Goal: Task Accomplishment & Management: Use online tool/utility

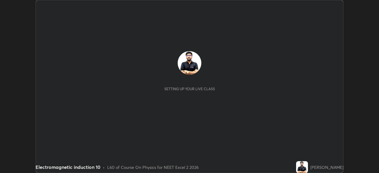
scroll to position [173, 379]
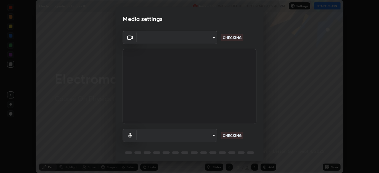
type input "b8f277cd8c291a0c7ed6159829793d80adb5f71bb500324d50d569f5a67401a8"
type input "default"
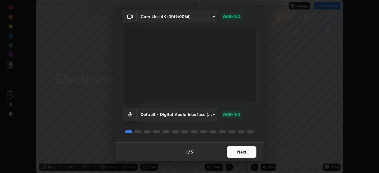
click at [208, 116] on body "Erase all Electromagnetic induction 10 Recording WAS SCHEDULED TO START AT 5:40…" at bounding box center [189, 86] width 379 height 173
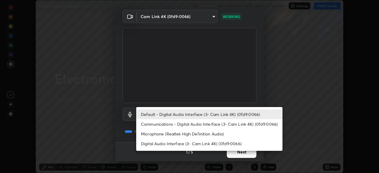
click at [220, 114] on li "Default - Digital Audio Interface (3- Cam Link 4K) (0fd9:0066)" at bounding box center [209, 115] width 146 height 10
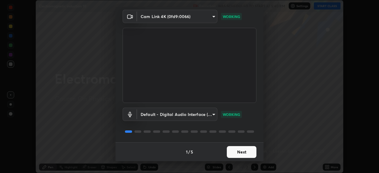
click at [227, 150] on button "Next" at bounding box center [242, 152] width 30 height 12
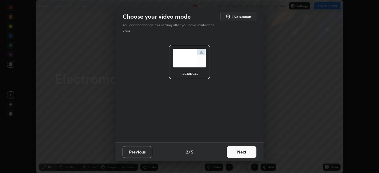
scroll to position [0, 0]
click at [228, 150] on button "Next" at bounding box center [242, 152] width 30 height 12
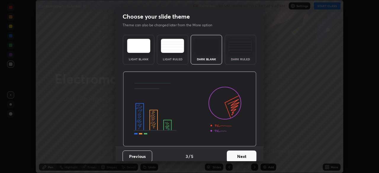
click at [228, 152] on button "Next" at bounding box center [242, 157] width 30 height 12
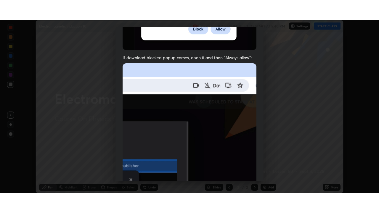
scroll to position [142, 0]
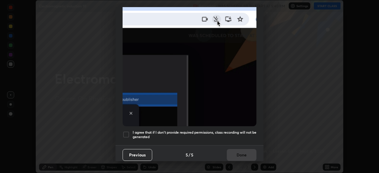
click at [125, 131] on div at bounding box center [126, 134] width 7 height 7
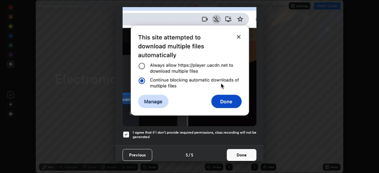
click at [240, 151] on button "Done" at bounding box center [242, 155] width 30 height 12
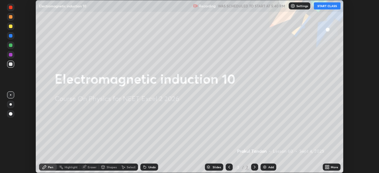
click at [329, 166] on icon at bounding box center [328, 166] width 1 height 1
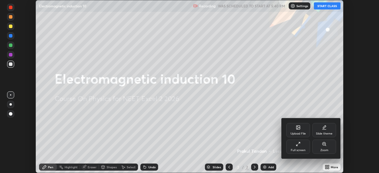
click at [293, 148] on div "Full screen" at bounding box center [298, 147] width 24 height 14
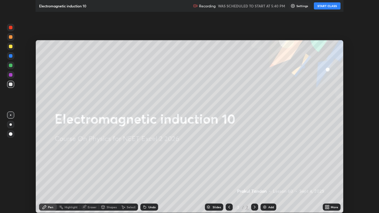
scroll to position [213, 379]
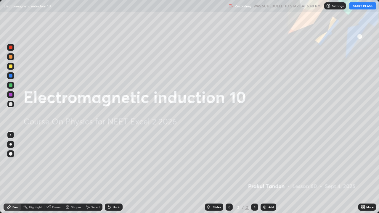
click at [334, 9] on div "Settings" at bounding box center [335, 5] width 22 height 7
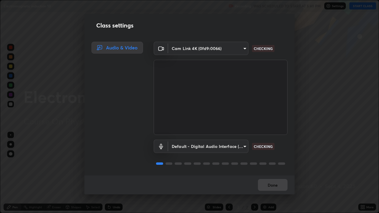
click at [242, 147] on body "Erase all Electromagnetic induction 10 Recording WAS SCHEDULED TO START AT 5:40…" at bounding box center [189, 106] width 379 height 213
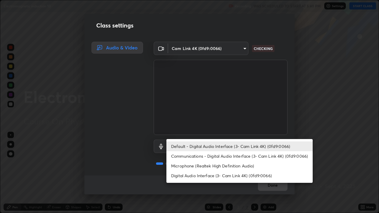
click at [220, 166] on li "Microphone (Realtek High Definition Audio)" at bounding box center [239, 166] width 146 height 10
type input "fc52b274e6785426ab2a4e79817368e636d678bdf91b48eb752f9e2a363405e0"
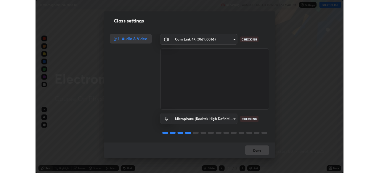
scroll to position [0, 0]
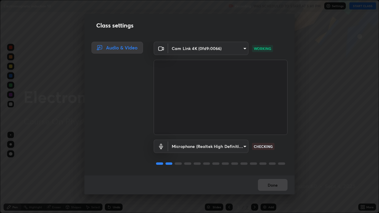
click at [275, 173] on div "Done" at bounding box center [189, 185] width 210 height 19
click at [274, 173] on div "Done" at bounding box center [189, 185] width 210 height 19
click at [273, 173] on div "Done" at bounding box center [189, 185] width 210 height 19
click at [273, 173] on button "Done" at bounding box center [273, 185] width 30 height 12
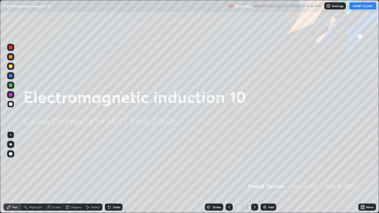
click at [360, 8] on button "START CLASS" at bounding box center [363, 5] width 27 height 7
click at [270, 173] on div "Add" at bounding box center [271, 207] width 6 height 3
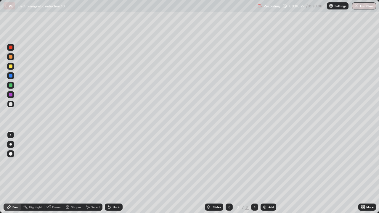
click at [10, 65] on div at bounding box center [11, 67] width 4 height 4
click at [112, 173] on div "Undo" at bounding box center [114, 207] width 18 height 7
click at [10, 84] on div at bounding box center [11, 86] width 4 height 4
click at [55, 173] on div "Eraser" at bounding box center [56, 207] width 9 height 3
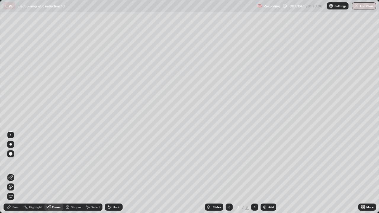
click at [15, 173] on div "Pen" at bounding box center [14, 207] width 5 height 3
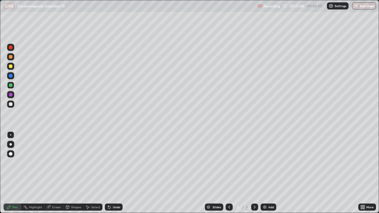
click at [11, 67] on div at bounding box center [11, 67] width 4 height 4
click at [56, 173] on div "Eraser" at bounding box center [53, 207] width 19 height 7
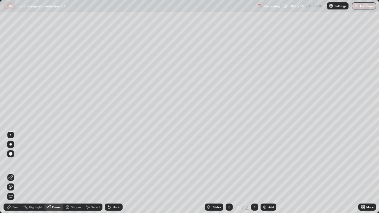
click at [15, 173] on div "Pen" at bounding box center [14, 207] width 5 height 3
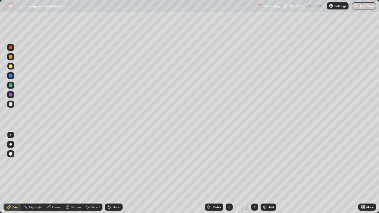
click at [9, 58] on div at bounding box center [11, 57] width 4 height 4
click at [13, 88] on div at bounding box center [10, 85] width 7 height 7
click at [11, 67] on div at bounding box center [11, 67] width 4 height 4
click at [112, 173] on div "Undo" at bounding box center [114, 207] width 18 height 7
click at [113, 173] on div "Undo" at bounding box center [116, 207] width 7 height 3
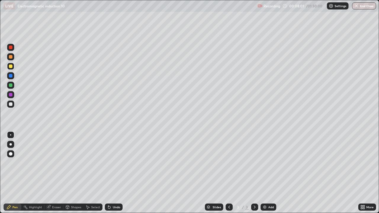
click at [115, 173] on div "Undo" at bounding box center [116, 207] width 7 height 3
click at [114, 173] on div "Undo" at bounding box center [116, 207] width 7 height 3
click at [115, 173] on div "Undo" at bounding box center [116, 207] width 7 height 3
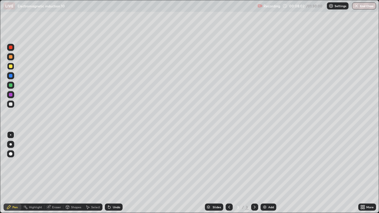
click at [115, 173] on div "Undo" at bounding box center [116, 207] width 7 height 3
click at [111, 173] on div "Undo" at bounding box center [114, 207] width 18 height 7
click at [114, 173] on div "Undo" at bounding box center [116, 207] width 7 height 3
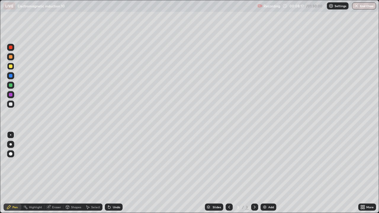
click at [113, 173] on div "Undo" at bounding box center [116, 207] width 7 height 3
click at [112, 173] on div "Undo" at bounding box center [114, 207] width 18 height 7
click at [109, 173] on icon at bounding box center [109, 207] width 5 height 5
click at [107, 173] on div "Undo" at bounding box center [114, 207] width 18 height 7
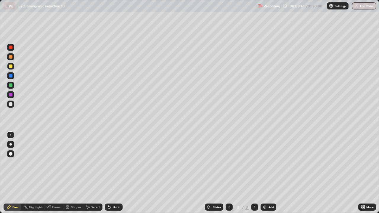
click at [107, 173] on div "Undo" at bounding box center [114, 207] width 18 height 7
click at [109, 173] on div "Undo" at bounding box center [114, 207] width 18 height 7
click at [108, 173] on div "Undo" at bounding box center [114, 207] width 18 height 7
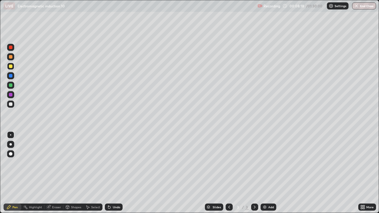
click at [108, 173] on div "Undo" at bounding box center [114, 207] width 18 height 7
click at [107, 173] on div "Undo" at bounding box center [114, 207] width 18 height 7
click at [108, 173] on icon at bounding box center [109, 207] width 2 height 2
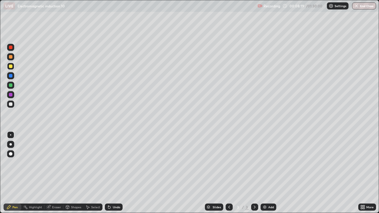
click at [108, 173] on icon at bounding box center [109, 207] width 2 height 2
click at [105, 173] on div "Undo" at bounding box center [114, 207] width 18 height 7
click at [108, 173] on icon at bounding box center [109, 207] width 2 height 2
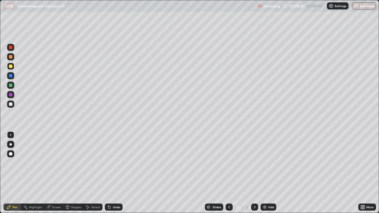
click at [105, 173] on div "Undo" at bounding box center [114, 207] width 18 height 7
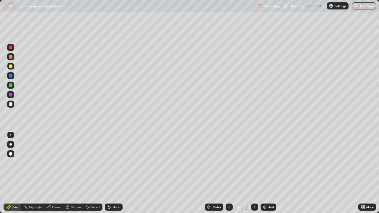
click at [105, 173] on div "Undo" at bounding box center [114, 207] width 18 height 7
click at [108, 173] on icon at bounding box center [108, 206] width 1 height 1
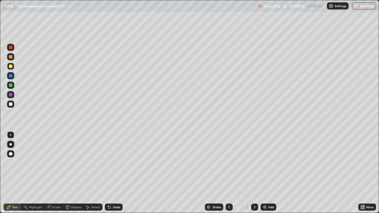
click at [108, 173] on icon at bounding box center [108, 206] width 1 height 1
click at [107, 173] on div "Undo" at bounding box center [114, 207] width 18 height 7
click at [108, 173] on icon at bounding box center [108, 206] width 1 height 1
click at [107, 173] on div "Undo" at bounding box center [114, 207] width 18 height 7
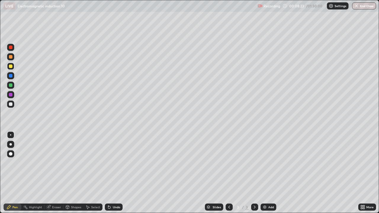
click at [107, 173] on div "Undo" at bounding box center [114, 207] width 18 height 7
click at [108, 173] on div "Undo" at bounding box center [114, 207] width 18 height 7
click at [55, 173] on div "Eraser" at bounding box center [56, 207] width 9 height 3
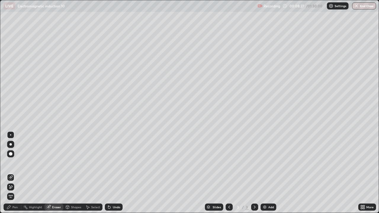
click at [10, 173] on icon at bounding box center [9, 208] width 4 height 4
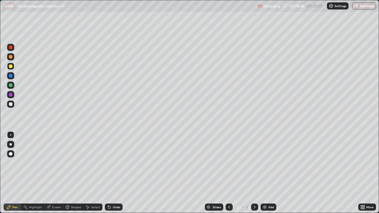
click at [11, 60] on div at bounding box center [10, 56] width 7 height 7
click at [55, 173] on div "Eraser" at bounding box center [56, 207] width 9 height 3
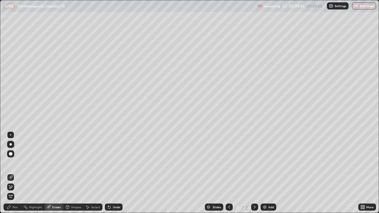
click at [11, 173] on div "Pen" at bounding box center [13, 207] width 18 height 7
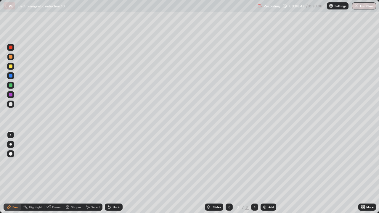
click at [13, 67] on div at bounding box center [10, 66] width 7 height 7
click at [10, 46] on div at bounding box center [11, 48] width 4 height 4
click at [13, 105] on div at bounding box center [10, 104] width 7 height 7
click at [270, 173] on div "Add" at bounding box center [271, 207] width 6 height 3
click at [229, 173] on icon at bounding box center [229, 207] width 5 height 5
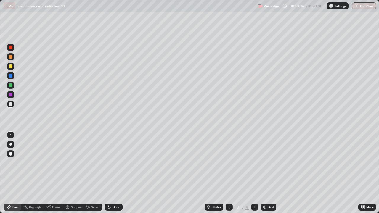
click at [256, 173] on icon at bounding box center [254, 207] width 5 height 5
click at [111, 173] on div "Undo" at bounding box center [114, 207] width 18 height 7
click at [113, 173] on div "Undo" at bounding box center [116, 207] width 7 height 3
click at [12, 66] on div at bounding box center [11, 67] width 4 height 4
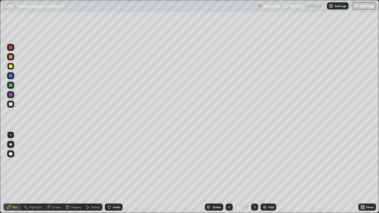
click at [111, 173] on div "Undo" at bounding box center [114, 207] width 18 height 7
click at [111, 173] on icon at bounding box center [109, 207] width 5 height 5
click at [108, 173] on icon at bounding box center [109, 207] width 2 height 2
click at [112, 173] on div "Undo" at bounding box center [114, 207] width 18 height 7
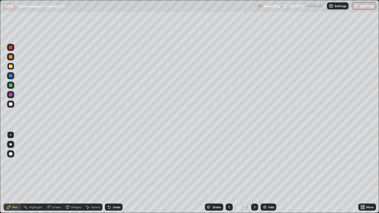
click at [113, 173] on div "Undo" at bounding box center [116, 207] width 7 height 3
click at [118, 173] on div "Undo" at bounding box center [116, 207] width 7 height 3
click at [114, 173] on div "Undo" at bounding box center [114, 207] width 18 height 7
click at [109, 173] on icon at bounding box center [109, 207] width 2 height 2
click at [108, 173] on icon at bounding box center [109, 207] width 2 height 2
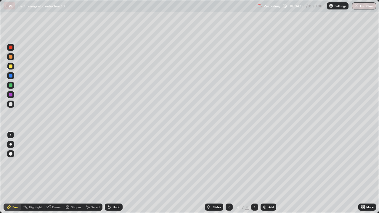
click at [267, 173] on div "Add" at bounding box center [269, 207] width 16 height 7
click at [11, 105] on div at bounding box center [11, 104] width 4 height 4
click at [113, 173] on div "Undo" at bounding box center [114, 207] width 18 height 7
click at [11, 67] on div at bounding box center [11, 67] width 4 height 4
click at [58, 173] on div "Eraser" at bounding box center [56, 207] width 9 height 3
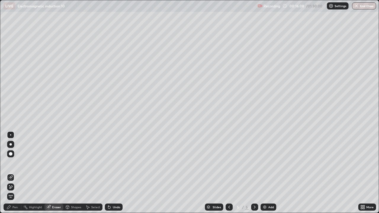
click at [11, 173] on div "Pen" at bounding box center [13, 207] width 18 height 7
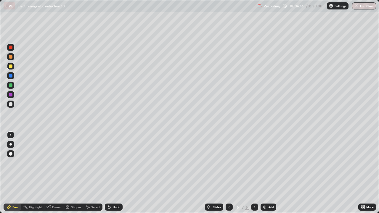
click at [11, 105] on div at bounding box center [11, 104] width 4 height 4
click at [57, 173] on div "Eraser" at bounding box center [56, 207] width 9 height 3
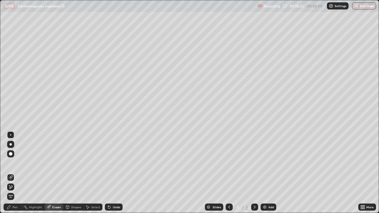
click at [15, 173] on div "Pen" at bounding box center [14, 207] width 5 height 3
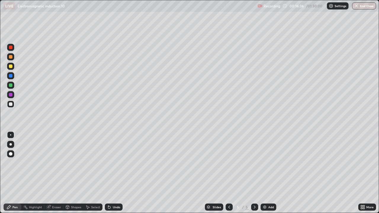
click at [9, 57] on div at bounding box center [11, 57] width 4 height 4
click at [113, 173] on div "Undo" at bounding box center [116, 207] width 7 height 3
click at [115, 173] on div "Undo" at bounding box center [116, 207] width 7 height 3
click at [116, 173] on div "Undo" at bounding box center [116, 207] width 7 height 3
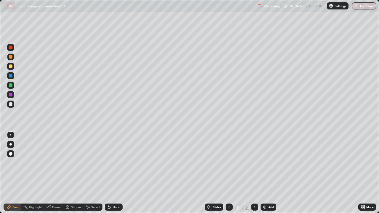
click at [117, 173] on div "Undo" at bounding box center [116, 207] width 7 height 3
click at [116, 173] on div "Undo" at bounding box center [116, 207] width 7 height 3
click at [117, 173] on div "Undo" at bounding box center [116, 207] width 7 height 3
click at [11, 105] on div at bounding box center [11, 104] width 4 height 4
click at [9, 67] on div at bounding box center [11, 67] width 4 height 4
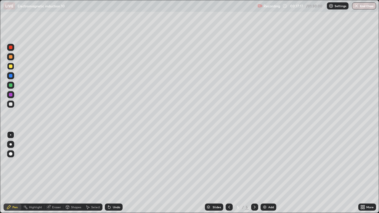
click at [111, 173] on div "Undo" at bounding box center [114, 207] width 18 height 7
click at [11, 57] on div at bounding box center [11, 57] width 4 height 4
click at [111, 173] on div "Undo" at bounding box center [114, 207] width 18 height 7
click at [114, 173] on div "Undo" at bounding box center [116, 207] width 7 height 3
click at [115, 173] on div "Undo" at bounding box center [116, 207] width 7 height 3
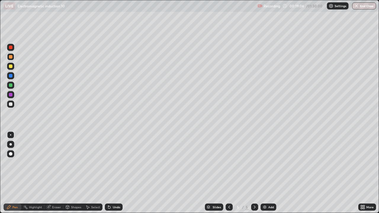
click at [118, 173] on div "Undo" at bounding box center [116, 207] width 7 height 3
click at [116, 173] on div "Undo" at bounding box center [116, 207] width 7 height 3
click at [115, 173] on div "Undo" at bounding box center [116, 207] width 7 height 3
click at [114, 173] on div "Undo" at bounding box center [116, 207] width 7 height 3
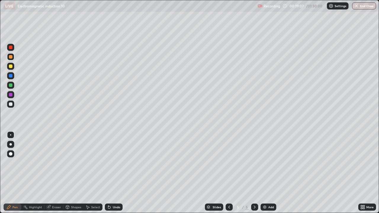
click at [113, 173] on div "Undo" at bounding box center [116, 207] width 7 height 3
click at [114, 173] on div "Undo" at bounding box center [116, 207] width 7 height 3
click at [113, 173] on div "Undo" at bounding box center [116, 207] width 7 height 3
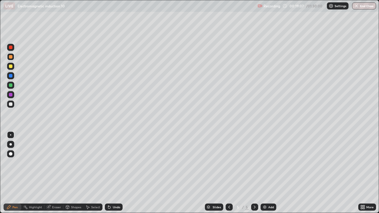
click at [113, 173] on div "Undo" at bounding box center [116, 207] width 7 height 3
click at [115, 173] on div "Undo" at bounding box center [116, 207] width 7 height 3
click at [12, 68] on div at bounding box center [10, 66] width 7 height 7
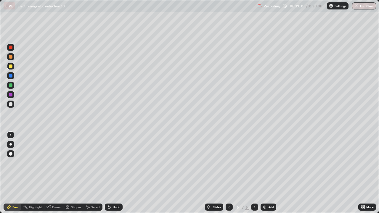
click at [112, 173] on div "Undo" at bounding box center [114, 207] width 18 height 7
click at [113, 173] on div "Undo" at bounding box center [114, 207] width 18 height 7
click at [53, 173] on div "Eraser" at bounding box center [56, 207] width 9 height 3
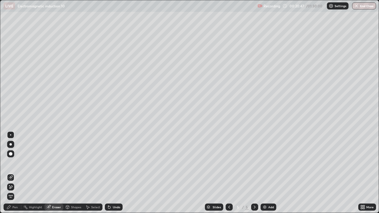
click at [12, 173] on div "Pen" at bounding box center [13, 207] width 18 height 7
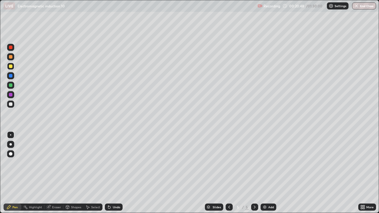
click at [11, 62] on div at bounding box center [10, 66] width 7 height 9
click at [113, 173] on div "Undo" at bounding box center [116, 207] width 7 height 3
click at [10, 104] on div at bounding box center [11, 104] width 4 height 4
click at [266, 173] on img at bounding box center [264, 207] width 5 height 5
click at [12, 68] on div at bounding box center [11, 67] width 4 height 4
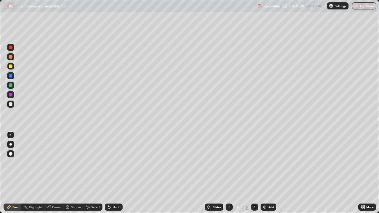
click at [15, 58] on div at bounding box center [10, 56] width 9 height 9
click at [12, 67] on div at bounding box center [11, 67] width 4 height 4
click at [11, 87] on div at bounding box center [10, 85] width 7 height 7
click at [111, 173] on div "Undo" at bounding box center [114, 207] width 18 height 7
click at [111, 173] on icon at bounding box center [109, 207] width 5 height 5
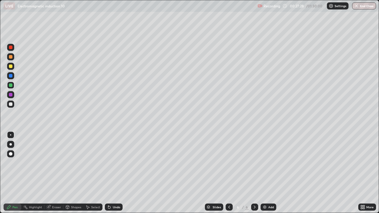
click at [113, 173] on div "Undo" at bounding box center [114, 207] width 18 height 7
click at [108, 173] on icon at bounding box center [109, 207] width 2 height 2
click at [114, 173] on div "Undo" at bounding box center [116, 207] width 7 height 3
click at [113, 173] on div "Undo" at bounding box center [116, 207] width 7 height 3
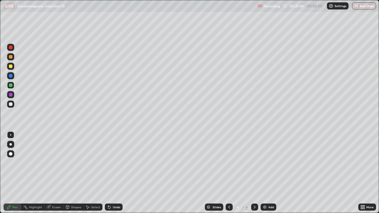
click at [113, 173] on div "Undo" at bounding box center [116, 207] width 7 height 3
click at [267, 173] on div "Add" at bounding box center [269, 207] width 16 height 7
click at [230, 173] on icon at bounding box center [229, 207] width 5 height 5
click at [253, 173] on icon at bounding box center [254, 207] width 5 height 5
click at [52, 173] on div "Eraser" at bounding box center [56, 207] width 9 height 3
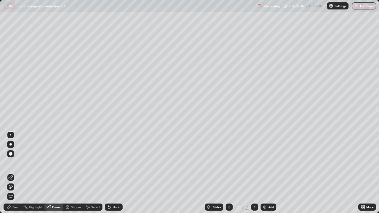
click at [10, 173] on icon at bounding box center [9, 208] width 4 height 4
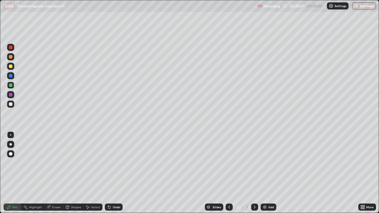
click at [9, 67] on div at bounding box center [11, 67] width 4 height 4
click at [110, 173] on icon at bounding box center [109, 207] width 5 height 5
click at [11, 104] on div at bounding box center [11, 104] width 4 height 4
click at [229, 173] on icon at bounding box center [229, 207] width 5 height 5
click at [257, 173] on div at bounding box center [254, 207] width 7 height 7
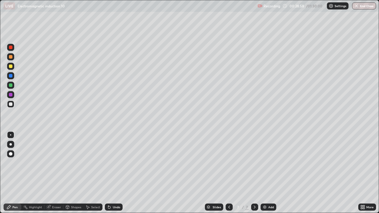
click at [113, 173] on div "Undo" at bounding box center [114, 207] width 18 height 7
click at [114, 173] on div "Undo" at bounding box center [116, 207] width 7 height 3
click at [117, 173] on div "Undo" at bounding box center [116, 207] width 7 height 3
click at [9, 66] on div at bounding box center [11, 67] width 4 height 4
click at [11, 57] on div at bounding box center [11, 57] width 4 height 4
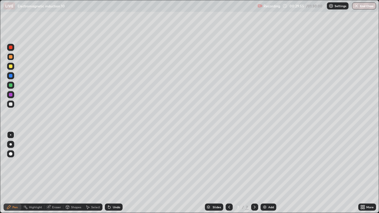
click at [230, 173] on icon at bounding box center [229, 207] width 5 height 5
click at [253, 173] on icon at bounding box center [254, 207] width 5 height 5
click at [12, 68] on div at bounding box center [11, 67] width 4 height 4
click at [13, 85] on div at bounding box center [10, 85] width 7 height 7
click at [9, 68] on div at bounding box center [10, 66] width 7 height 7
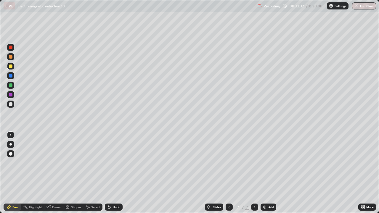
click at [11, 105] on div at bounding box center [11, 104] width 4 height 4
click at [270, 173] on div "Add" at bounding box center [271, 207] width 6 height 3
click at [226, 173] on div at bounding box center [229, 207] width 7 height 7
click at [254, 173] on icon at bounding box center [254, 207] width 5 height 5
click at [10, 66] on div at bounding box center [11, 67] width 4 height 4
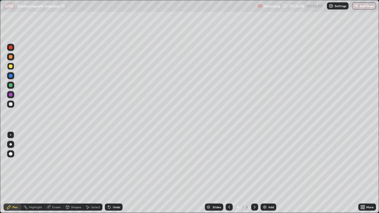
click at [113, 173] on div "Undo" at bounding box center [116, 207] width 7 height 3
click at [13, 58] on div at bounding box center [10, 56] width 7 height 7
click at [10, 68] on div at bounding box center [11, 67] width 4 height 4
click at [112, 173] on div "Undo" at bounding box center [114, 207] width 18 height 7
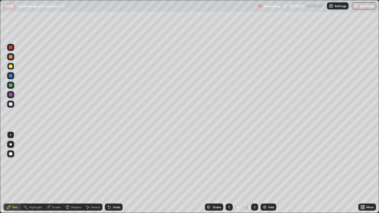
click at [111, 173] on div "Undo" at bounding box center [114, 207] width 18 height 7
click at [110, 173] on icon at bounding box center [109, 207] width 5 height 5
click at [111, 173] on div "Undo" at bounding box center [114, 207] width 18 height 7
click at [115, 173] on div "Undo" at bounding box center [116, 207] width 7 height 3
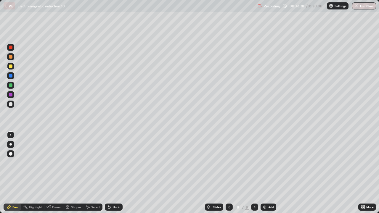
click at [113, 173] on div "Undo" at bounding box center [116, 207] width 7 height 3
click at [111, 173] on div "Undo" at bounding box center [114, 207] width 18 height 7
click at [113, 173] on div "Undo" at bounding box center [116, 207] width 7 height 3
click at [116, 173] on div "Undo" at bounding box center [116, 207] width 7 height 3
click at [115, 173] on div "Undo" at bounding box center [116, 207] width 7 height 3
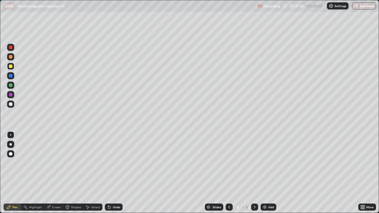
click at [108, 173] on icon at bounding box center [109, 207] width 2 height 2
click at [108, 173] on icon at bounding box center [109, 207] width 5 height 5
click at [109, 173] on icon at bounding box center [109, 207] width 2 height 2
click at [110, 173] on icon at bounding box center [109, 207] width 5 height 5
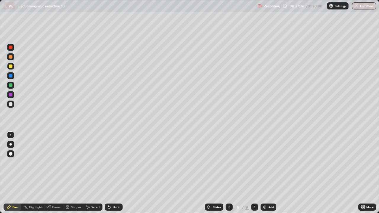
click at [209, 173] on div "Slides 8 / 8 Add" at bounding box center [241, 207] width 236 height 12
click at [113, 173] on div "Undo" at bounding box center [114, 207] width 18 height 7
click at [111, 173] on div "Undo" at bounding box center [114, 207] width 18 height 7
click at [113, 173] on div "Undo" at bounding box center [114, 207] width 18 height 7
click at [114, 173] on div "Undo" at bounding box center [116, 207] width 7 height 3
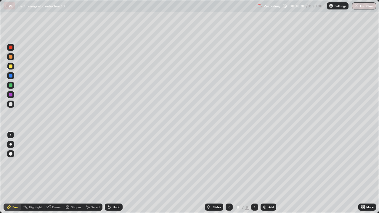
click at [116, 173] on div "Undo" at bounding box center [114, 207] width 18 height 7
click at [270, 173] on div "Add" at bounding box center [271, 207] width 6 height 3
click at [12, 86] on div at bounding box center [11, 86] width 4 height 4
click at [113, 173] on div "Undo" at bounding box center [116, 207] width 7 height 3
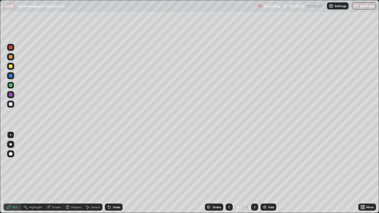
click at [112, 173] on div "Undo" at bounding box center [114, 207] width 18 height 7
click at [113, 173] on div "Undo" at bounding box center [116, 207] width 7 height 3
click at [111, 173] on div "Undo" at bounding box center [114, 207] width 18 height 7
click at [112, 173] on div "Undo" at bounding box center [114, 207] width 18 height 7
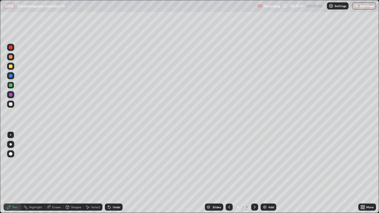
click at [12, 66] on div at bounding box center [11, 67] width 4 height 4
click at [108, 173] on icon at bounding box center [109, 207] width 2 height 2
click at [109, 173] on icon at bounding box center [109, 207] width 2 height 2
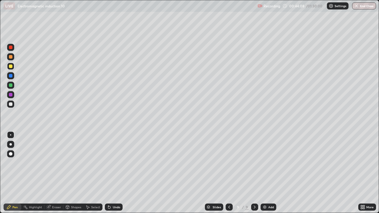
click at [109, 173] on icon at bounding box center [109, 207] width 2 height 2
click at [110, 173] on icon at bounding box center [109, 207] width 5 height 5
click at [111, 173] on div "Undo" at bounding box center [114, 207] width 18 height 7
click at [110, 173] on icon at bounding box center [109, 207] width 5 height 5
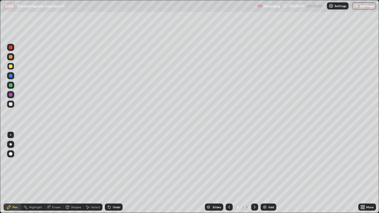
click at [112, 173] on div "Undo" at bounding box center [114, 207] width 18 height 7
click at [272, 173] on div "Add" at bounding box center [271, 207] width 6 height 3
click at [14, 86] on div at bounding box center [10, 85] width 7 height 7
click at [12, 68] on div at bounding box center [11, 67] width 4 height 4
click at [115, 173] on div "Undo" at bounding box center [116, 207] width 7 height 3
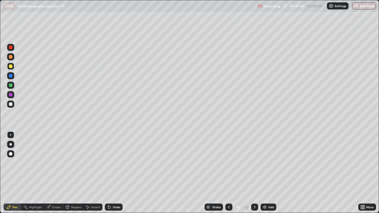
click at [111, 173] on div "Undo" at bounding box center [114, 207] width 18 height 7
click at [108, 173] on icon at bounding box center [109, 207] width 2 height 2
click at [113, 173] on div "Undo" at bounding box center [116, 207] width 7 height 3
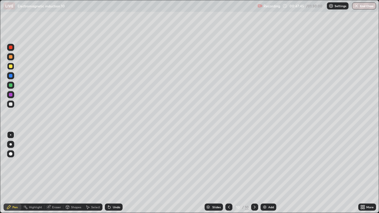
click at [110, 173] on icon at bounding box center [109, 207] width 5 height 5
click at [113, 173] on div "Undo" at bounding box center [116, 207] width 7 height 3
click at [115, 173] on div "Undo" at bounding box center [116, 207] width 7 height 3
click at [114, 173] on div "Undo" at bounding box center [116, 207] width 7 height 3
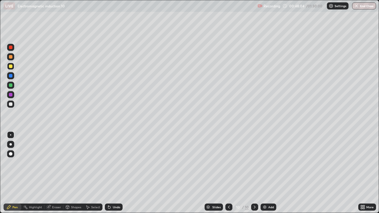
click at [116, 173] on div "Undo" at bounding box center [116, 207] width 7 height 3
click at [268, 173] on div "Add" at bounding box center [269, 207] width 16 height 7
click at [13, 106] on div at bounding box center [10, 104] width 7 height 7
click at [13, 68] on div at bounding box center [10, 66] width 7 height 7
click at [11, 86] on div at bounding box center [11, 86] width 4 height 4
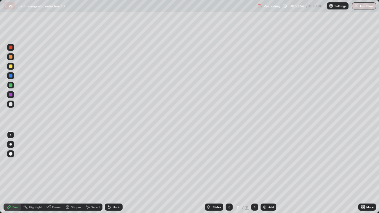
click at [114, 173] on div "Undo" at bounding box center [116, 207] width 7 height 3
click at [12, 67] on div at bounding box center [11, 67] width 4 height 4
click at [112, 173] on div "Undo" at bounding box center [114, 207] width 18 height 7
click at [108, 173] on icon at bounding box center [108, 206] width 1 height 1
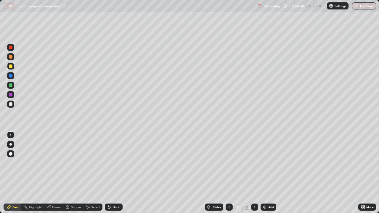
click at [108, 173] on icon at bounding box center [108, 206] width 1 height 1
click at [108, 173] on icon at bounding box center [109, 207] width 2 height 2
click at [109, 173] on icon at bounding box center [109, 207] width 2 height 2
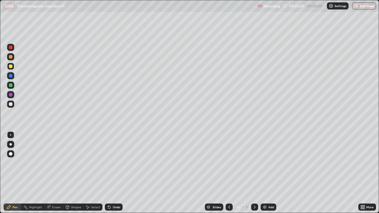
click at [109, 173] on icon at bounding box center [109, 207] width 2 height 2
click at [110, 173] on icon at bounding box center [109, 207] width 2 height 2
click at [108, 173] on icon at bounding box center [109, 207] width 2 height 2
click at [109, 173] on icon at bounding box center [109, 207] width 5 height 5
click at [110, 173] on icon at bounding box center [109, 207] width 5 height 5
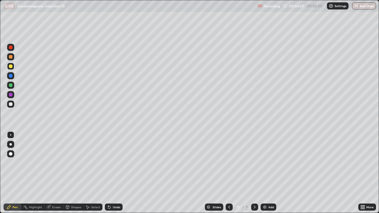
click at [110, 173] on icon at bounding box center [109, 207] width 5 height 5
click at [108, 173] on icon at bounding box center [109, 207] width 2 height 2
click at [110, 173] on icon at bounding box center [109, 207] width 5 height 5
click at [112, 173] on div "Undo" at bounding box center [114, 207] width 18 height 7
click at [113, 173] on div "Undo" at bounding box center [116, 207] width 7 height 3
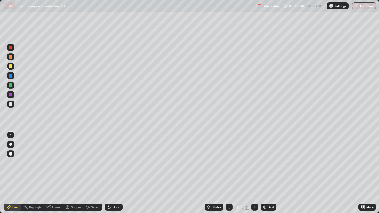
click at [112, 173] on div "Undo" at bounding box center [114, 207] width 18 height 7
click at [113, 173] on div "Undo" at bounding box center [114, 207] width 18 height 7
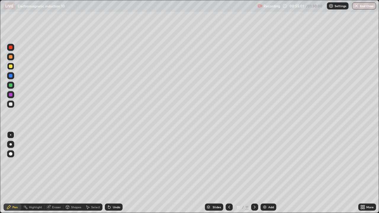
click at [112, 173] on div "Undo" at bounding box center [114, 207] width 18 height 7
click at [113, 173] on div "Undo" at bounding box center [116, 207] width 7 height 3
click at [108, 173] on icon at bounding box center [109, 207] width 2 height 2
click at [111, 173] on div "Undo" at bounding box center [114, 207] width 18 height 7
click at [113, 173] on div "Undo" at bounding box center [114, 207] width 18 height 7
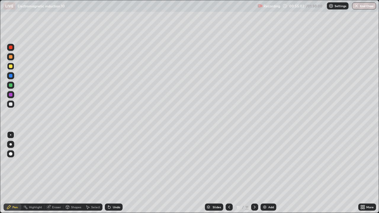
click at [113, 173] on div "Undo" at bounding box center [116, 207] width 7 height 3
click at [115, 173] on div "Undo" at bounding box center [114, 207] width 18 height 7
click at [116, 173] on div "Undo" at bounding box center [116, 207] width 7 height 3
click at [116, 173] on div "Undo" at bounding box center [114, 207] width 18 height 7
click at [118, 173] on div "Undo" at bounding box center [116, 207] width 7 height 3
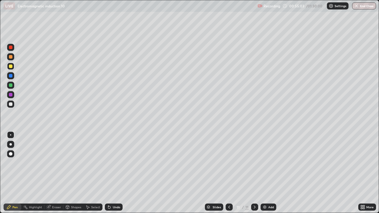
click at [118, 173] on div "Undo" at bounding box center [114, 207] width 18 height 7
click at [117, 173] on div "Undo" at bounding box center [116, 207] width 7 height 3
click at [118, 173] on div "Undo" at bounding box center [116, 207] width 7 height 3
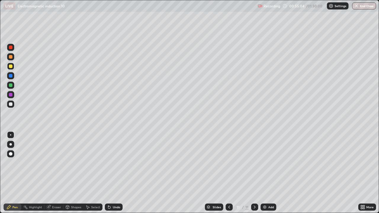
click at [117, 173] on div "Undo" at bounding box center [114, 207] width 18 height 7
click at [116, 173] on div "Undo" at bounding box center [114, 207] width 18 height 7
click at [117, 173] on div "Undo" at bounding box center [114, 207] width 18 height 7
click at [118, 173] on div "Undo" at bounding box center [114, 207] width 18 height 7
click at [117, 173] on div "Undo" at bounding box center [114, 207] width 18 height 7
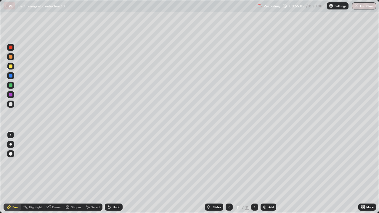
click at [117, 173] on div "Undo" at bounding box center [114, 207] width 18 height 7
click at [116, 173] on div "Undo" at bounding box center [116, 207] width 7 height 3
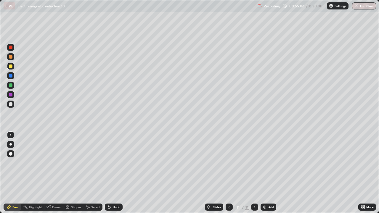
click at [117, 173] on div "Undo" at bounding box center [116, 207] width 7 height 3
click at [116, 173] on div "Undo" at bounding box center [116, 207] width 7 height 3
click at [115, 173] on div "Undo" at bounding box center [116, 207] width 7 height 3
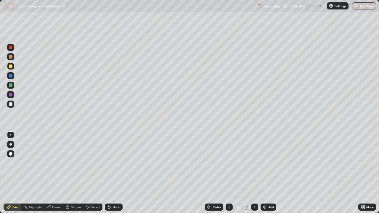
click at [116, 173] on div "Undo" at bounding box center [116, 207] width 7 height 3
click at [118, 173] on div "Undo" at bounding box center [116, 207] width 7 height 3
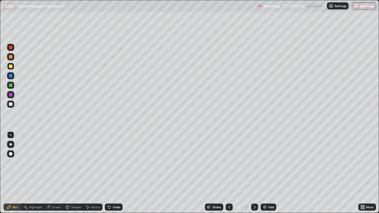
click at [118, 173] on div "Undo" at bounding box center [116, 207] width 7 height 3
click at [119, 173] on div "Undo" at bounding box center [116, 207] width 7 height 3
click at [119, 173] on div "Undo" at bounding box center [114, 207] width 18 height 7
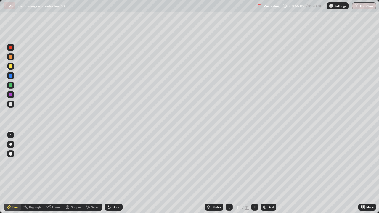
click at [119, 173] on div "Undo" at bounding box center [116, 207] width 7 height 3
click at [119, 173] on div "Undo" at bounding box center [114, 207] width 18 height 7
click at [121, 173] on div "Undo" at bounding box center [114, 207] width 18 height 7
click at [120, 173] on div "Undo" at bounding box center [114, 207] width 18 height 7
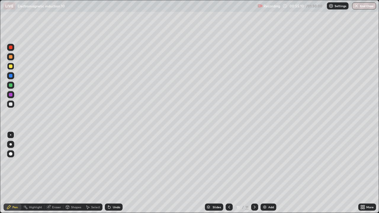
click at [120, 173] on div "Undo" at bounding box center [114, 207] width 18 height 7
click at [121, 173] on div "Undo" at bounding box center [114, 207] width 18 height 7
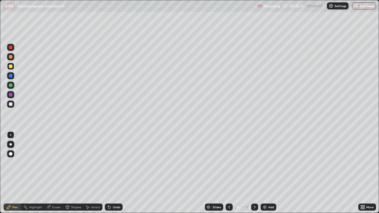
click at [125, 173] on div "Slides 11 / 11 Add" at bounding box center [241, 207] width 236 height 12
click at [11, 58] on div at bounding box center [11, 57] width 4 height 4
click at [113, 173] on div "Undo" at bounding box center [116, 207] width 7 height 3
click at [116, 173] on div "Undo" at bounding box center [116, 207] width 7 height 3
click at [114, 173] on div "Undo" at bounding box center [116, 207] width 7 height 3
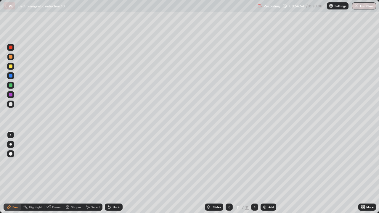
click at [112, 173] on div "Undo" at bounding box center [114, 207] width 18 height 7
click at [115, 173] on div "Undo" at bounding box center [114, 207] width 18 height 7
click at [114, 173] on div "Undo" at bounding box center [114, 207] width 18 height 7
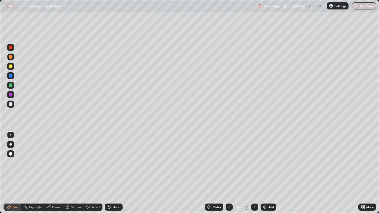
click at [114, 173] on div "Undo" at bounding box center [114, 207] width 18 height 7
click at [115, 173] on div "Undo" at bounding box center [114, 207] width 18 height 7
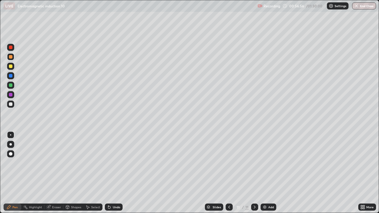
click at [115, 173] on div "Undo" at bounding box center [114, 207] width 18 height 7
click at [116, 173] on div "Undo" at bounding box center [114, 207] width 18 height 7
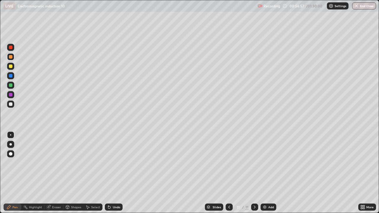
click at [116, 173] on div "Undo" at bounding box center [114, 207] width 18 height 7
click at [10, 66] on div at bounding box center [11, 67] width 4 height 4
click at [111, 173] on div "Undo" at bounding box center [114, 207] width 18 height 7
click at [113, 173] on div "Undo" at bounding box center [114, 207] width 18 height 7
click at [114, 173] on div "Undo" at bounding box center [114, 207] width 18 height 7
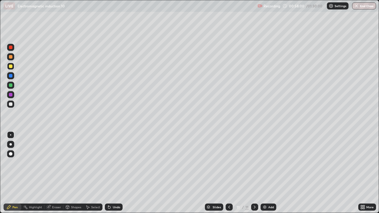
click at [111, 173] on div "Undo" at bounding box center [114, 207] width 18 height 7
click at [110, 173] on icon at bounding box center [109, 207] width 5 height 5
click at [110, 173] on div "Undo" at bounding box center [114, 207] width 18 height 7
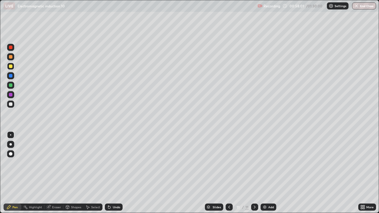
click at [113, 173] on div "Undo" at bounding box center [114, 207] width 18 height 7
click at [114, 173] on div "Undo" at bounding box center [114, 207] width 18 height 7
click at [113, 173] on div "Undo" at bounding box center [114, 207] width 18 height 7
click at [12, 104] on div at bounding box center [11, 104] width 4 height 4
click at [269, 173] on div "Add" at bounding box center [271, 207] width 6 height 3
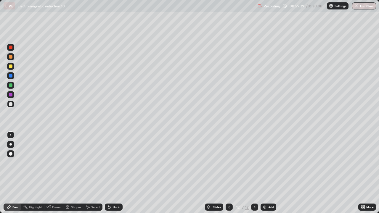
click at [119, 173] on div "Undo" at bounding box center [116, 207] width 7 height 3
click at [10, 69] on div at bounding box center [10, 66] width 7 height 7
click at [113, 173] on div "Undo" at bounding box center [116, 207] width 7 height 3
click at [114, 173] on div "Undo" at bounding box center [114, 207] width 18 height 7
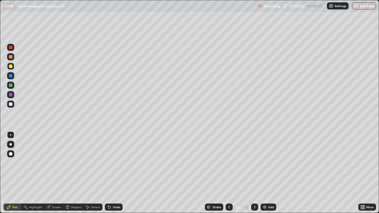
click at [113, 173] on div "Undo" at bounding box center [114, 207] width 18 height 7
click at [114, 173] on div "Undo" at bounding box center [114, 207] width 18 height 7
click at [113, 173] on div "Undo" at bounding box center [114, 207] width 18 height 7
click at [108, 173] on icon at bounding box center [109, 207] width 2 height 2
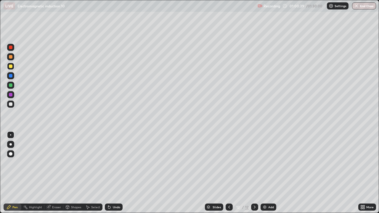
click at [108, 173] on icon at bounding box center [109, 207] width 2 height 2
click at [105, 173] on div "Undo" at bounding box center [114, 207] width 18 height 7
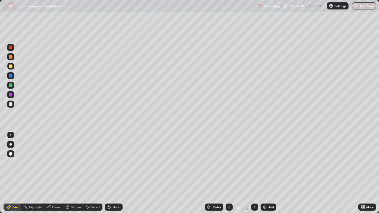
click at [100, 173] on div "Select" at bounding box center [93, 207] width 19 height 7
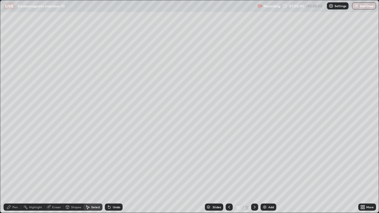
click at [100, 173] on div "Select" at bounding box center [93, 207] width 19 height 7
click at [101, 173] on div "Select" at bounding box center [93, 207] width 19 height 7
click at [100, 173] on div "Select" at bounding box center [93, 207] width 19 height 7
click at [101, 173] on div "Select" at bounding box center [93, 207] width 19 height 7
click at [115, 173] on div "Undo" at bounding box center [116, 207] width 7 height 3
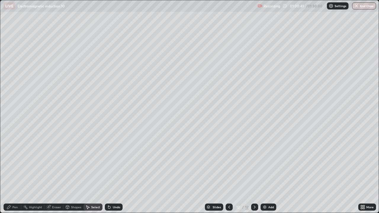
click at [116, 173] on div "Undo" at bounding box center [114, 207] width 18 height 7
click at [115, 173] on div "Undo" at bounding box center [114, 207] width 18 height 7
click at [114, 173] on div "Undo" at bounding box center [114, 207] width 18 height 7
click at [113, 173] on div "Undo" at bounding box center [114, 207] width 18 height 7
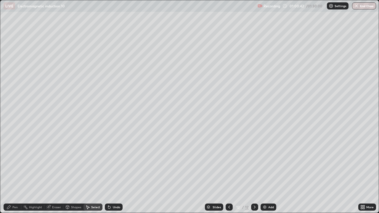
click at [113, 173] on div "Undo" at bounding box center [114, 207] width 18 height 7
click at [112, 173] on div "Undo" at bounding box center [114, 207] width 18 height 7
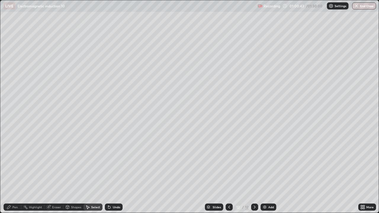
click at [112, 173] on div "Undo" at bounding box center [114, 207] width 18 height 7
click at [13, 173] on div "Pen" at bounding box center [13, 207] width 18 height 7
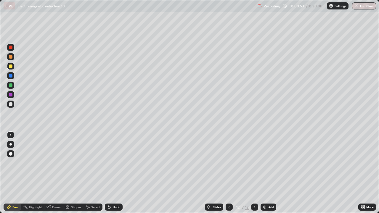
click at [52, 173] on div "Eraser" at bounding box center [53, 207] width 19 height 7
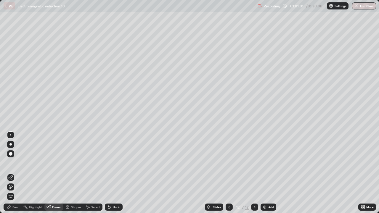
click at [12, 173] on div "Pen" at bounding box center [13, 207] width 18 height 7
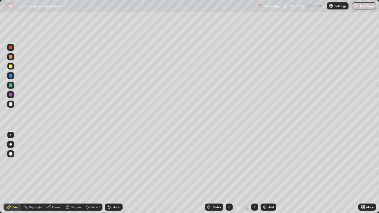
click at [114, 173] on div "Undo" at bounding box center [116, 207] width 7 height 3
click at [113, 173] on div "Undo" at bounding box center [116, 207] width 7 height 3
click at [115, 173] on div "Undo" at bounding box center [116, 207] width 7 height 3
click at [115, 173] on div "Undo" at bounding box center [114, 207] width 18 height 7
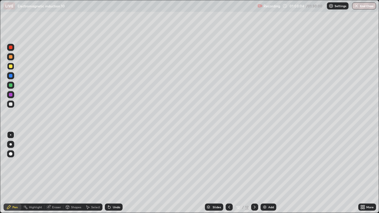
click at [115, 173] on div "Undo" at bounding box center [114, 207] width 18 height 7
click at [114, 173] on div "Undo" at bounding box center [114, 207] width 18 height 7
click at [115, 173] on div "Undo" at bounding box center [114, 207] width 18 height 7
click at [114, 173] on div "Undo" at bounding box center [114, 207] width 18 height 7
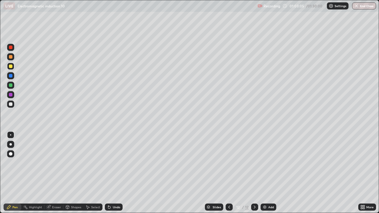
click at [114, 173] on div "Undo" at bounding box center [114, 207] width 18 height 7
click at [115, 173] on div "Undo" at bounding box center [116, 207] width 7 height 3
click at [116, 173] on div "Undo" at bounding box center [116, 207] width 7 height 3
click at [114, 173] on div "Undo" at bounding box center [116, 207] width 7 height 3
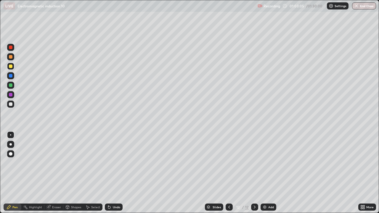
click at [111, 173] on div "Undo" at bounding box center [114, 207] width 18 height 7
click at [107, 173] on icon at bounding box center [109, 207] width 5 height 5
click at [274, 173] on div "Add" at bounding box center [269, 207] width 16 height 7
click at [11, 105] on div at bounding box center [11, 104] width 4 height 4
click at [114, 173] on div "Undo" at bounding box center [116, 207] width 7 height 3
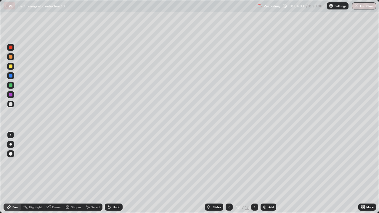
click at [114, 173] on div "Undo" at bounding box center [116, 207] width 7 height 3
click at [11, 66] on div at bounding box center [11, 67] width 4 height 4
click at [108, 173] on icon at bounding box center [109, 207] width 2 height 2
click at [112, 173] on div "Undo" at bounding box center [114, 207] width 18 height 7
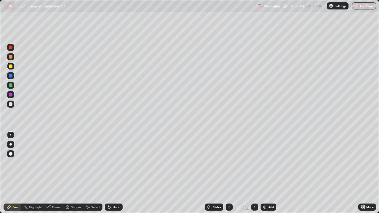
click at [113, 173] on div "Undo" at bounding box center [116, 207] width 7 height 3
click at [9, 83] on div at bounding box center [10, 85] width 7 height 7
click at [14, 68] on div at bounding box center [10, 66] width 7 height 7
click at [113, 173] on div "Undo" at bounding box center [114, 207] width 18 height 7
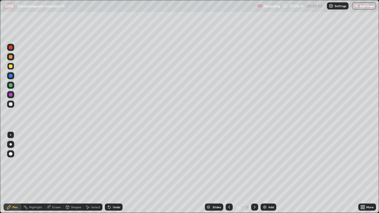
click at [113, 173] on div "Undo" at bounding box center [114, 207] width 18 height 7
click at [115, 173] on div "Undo" at bounding box center [114, 207] width 18 height 7
click at [108, 173] on icon at bounding box center [108, 206] width 1 height 1
click at [113, 173] on div "Undo" at bounding box center [114, 207] width 18 height 7
click at [116, 173] on div "Undo" at bounding box center [116, 207] width 7 height 3
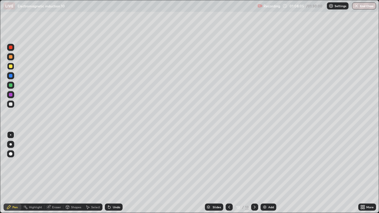
click at [108, 173] on icon at bounding box center [108, 206] width 1 height 1
click at [273, 173] on div "Add" at bounding box center [271, 207] width 6 height 3
click at [116, 173] on div "Undo" at bounding box center [116, 207] width 7 height 3
click at [117, 173] on div "Undo" at bounding box center [116, 207] width 7 height 3
click at [9, 57] on div at bounding box center [11, 57] width 4 height 4
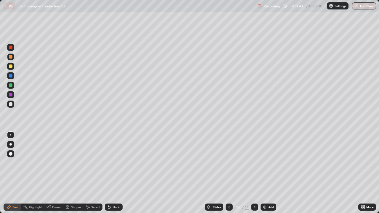
click at [9, 69] on div at bounding box center [10, 66] width 7 height 7
click at [115, 173] on div "Undo" at bounding box center [116, 207] width 7 height 3
click at [115, 173] on div "Undo" at bounding box center [114, 207] width 18 height 7
click at [112, 173] on div "Undo" at bounding box center [114, 207] width 18 height 7
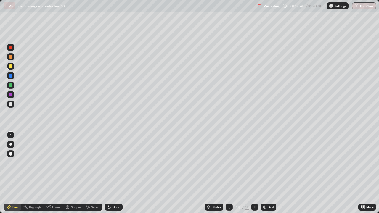
click at [115, 173] on div "Undo" at bounding box center [116, 207] width 7 height 3
click at [116, 173] on div "Undo" at bounding box center [116, 207] width 7 height 3
click at [115, 173] on div "Undo" at bounding box center [116, 207] width 7 height 3
click at [114, 173] on div "Undo" at bounding box center [116, 207] width 7 height 3
click at [113, 173] on div "Undo" at bounding box center [116, 207] width 7 height 3
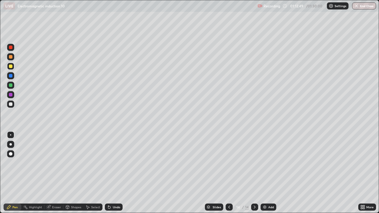
click at [114, 173] on div "Undo" at bounding box center [116, 207] width 7 height 3
click at [115, 173] on div "Undo" at bounding box center [116, 207] width 7 height 3
click at [117, 173] on div "Undo" at bounding box center [116, 207] width 7 height 3
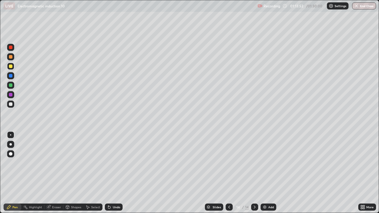
click at [274, 173] on div "Add" at bounding box center [269, 207] width 16 height 7
click at [55, 173] on div "Eraser" at bounding box center [56, 207] width 9 height 3
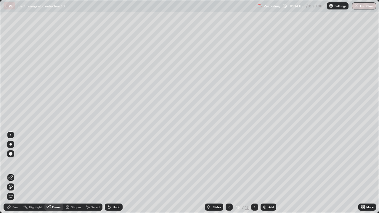
click at [17, 173] on div "Pen" at bounding box center [14, 207] width 5 height 3
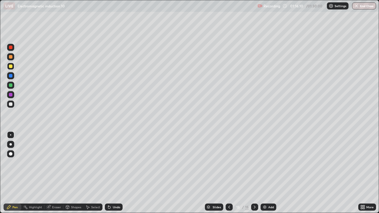
click at [12, 105] on div at bounding box center [11, 104] width 4 height 4
click at [270, 173] on div "Add" at bounding box center [271, 207] width 6 height 3
click at [9, 68] on div at bounding box center [11, 67] width 4 height 4
click at [116, 173] on div "Undo" at bounding box center [116, 207] width 7 height 3
click at [113, 173] on div "Undo" at bounding box center [116, 207] width 7 height 3
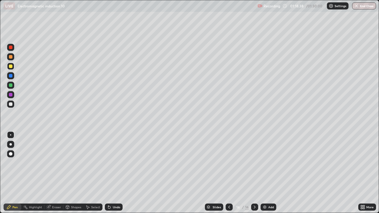
click at [113, 173] on div "Undo" at bounding box center [116, 207] width 7 height 3
click at [110, 173] on icon at bounding box center [109, 207] width 5 height 5
click at [111, 173] on icon at bounding box center [109, 207] width 5 height 5
click at [11, 57] on div at bounding box center [11, 57] width 4 height 4
click at [12, 66] on div at bounding box center [11, 67] width 4 height 4
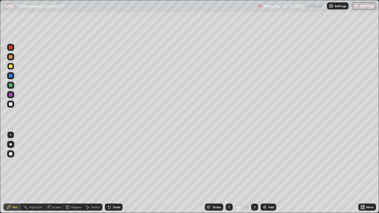
click at [12, 58] on div at bounding box center [11, 57] width 4 height 4
click at [116, 173] on div "Undo" at bounding box center [116, 207] width 7 height 3
click at [112, 173] on div "Undo" at bounding box center [114, 207] width 18 height 7
click at [109, 173] on icon at bounding box center [109, 207] width 5 height 5
click at [112, 173] on div "Undo" at bounding box center [114, 207] width 18 height 7
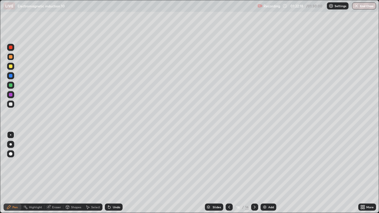
click at [113, 173] on div "Undo" at bounding box center [114, 207] width 18 height 7
click at [111, 173] on div "Undo" at bounding box center [114, 207] width 18 height 7
click at [11, 66] on div at bounding box center [11, 67] width 4 height 4
click at [11, 57] on div at bounding box center [11, 57] width 4 height 4
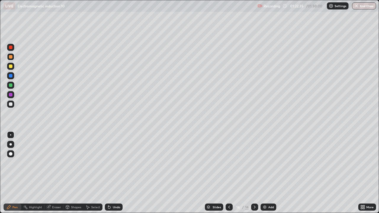
click at [11, 86] on div at bounding box center [11, 86] width 4 height 4
click at [367, 8] on button "End Class" at bounding box center [364, 5] width 24 height 7
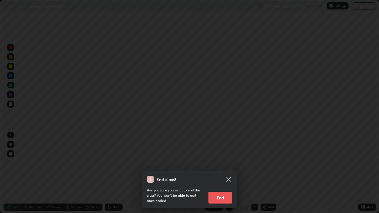
click at [221, 173] on button "End" at bounding box center [221, 198] width 24 height 12
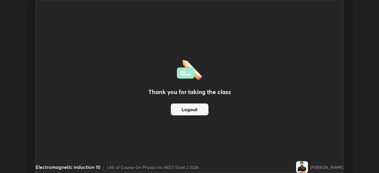
scroll to position [29446, 29241]
